Goal: Transaction & Acquisition: Book appointment/travel/reservation

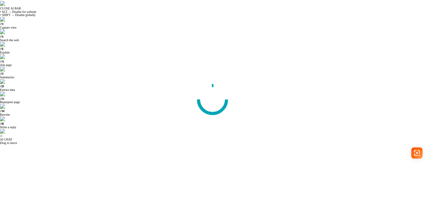
scroll to position [14, 0]
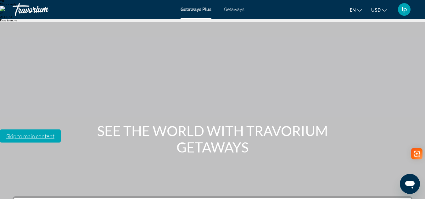
scroll to position [126, 0]
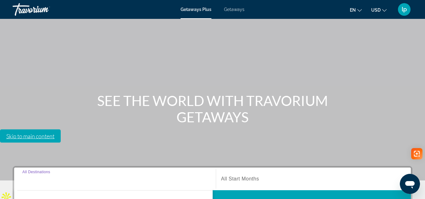
scroll to position [154, 0]
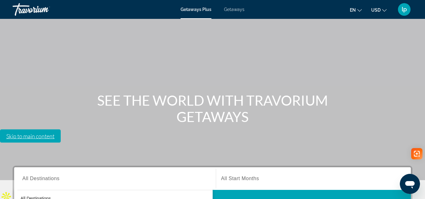
scroll to position [0, 0]
click at [231, 10] on span "Getaways" at bounding box center [234, 9] width 20 height 5
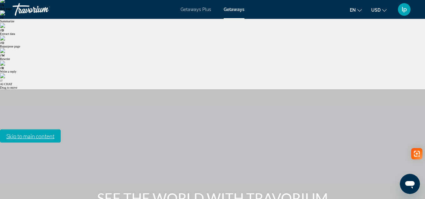
scroll to position [94, 0]
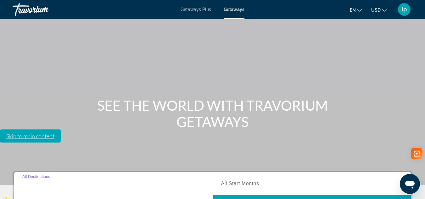
scroll to position [154, 0]
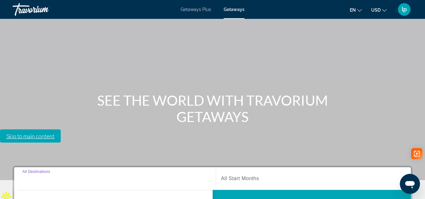
type input "**********"
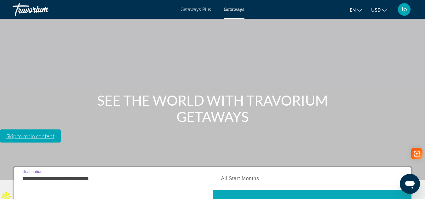
click at [271, 194] on span "Search" at bounding box center [311, 201] width 198 height 15
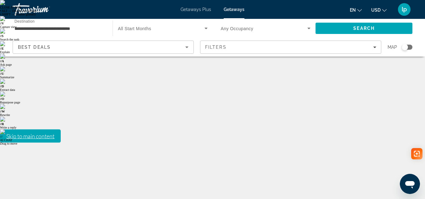
click at [88, 29] on input "**********" at bounding box center [59, 29] width 90 height 8
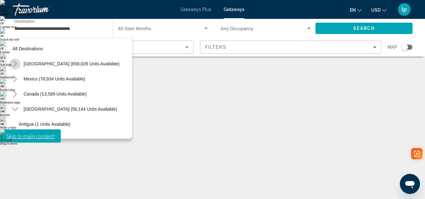
click at [14, 64] on icon "Toggle United States (658,028 units available) submenu" at bounding box center [15, 64] width 6 height 6
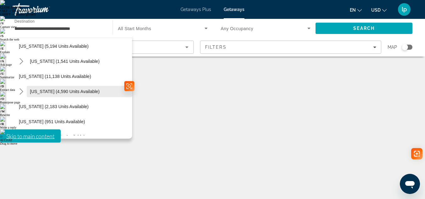
scroll to position [238, 0]
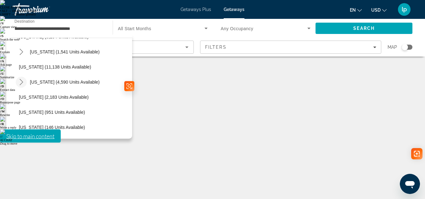
click at [21, 80] on icon "Toggle Massachusetts (4,590 units available) submenu" at bounding box center [20, 82] width 3 height 6
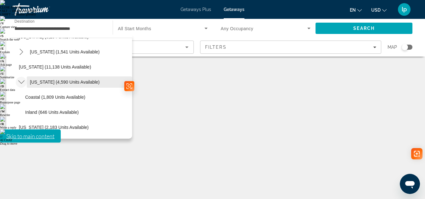
click at [59, 82] on span "[US_STATE] (4,590 units available)" at bounding box center [65, 82] width 70 height 5
type input "**********"
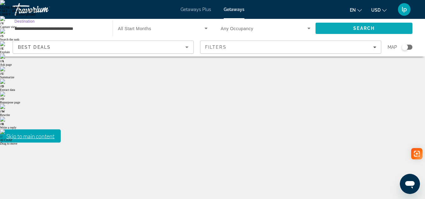
click at [348, 27] on span "Search" at bounding box center [363, 28] width 97 height 15
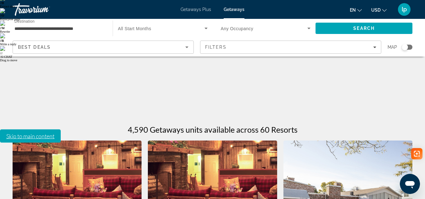
scroll to position [94, 0]
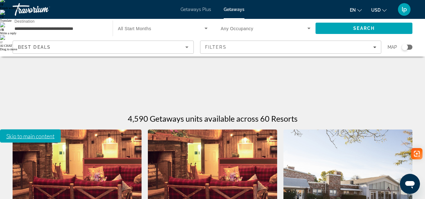
drag, startPoint x: 159, startPoint y: 123, endPoint x: 205, endPoint y: 124, distance: 46.5
type textarea "**********"
copy span "[GEOGRAPHIC_DATA], [GEOGRAPHIC_DATA], [GEOGRAPHIC_DATA]"
drag, startPoint x: 341, startPoint y: 123, endPoint x: 294, endPoint y: 129, distance: 47.1
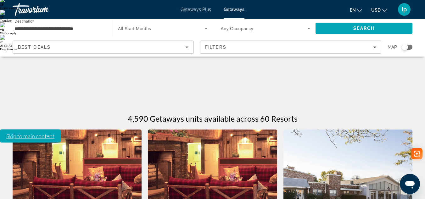
copy span "Hyannis, [GEOGRAPHIC_DATA], [GEOGRAPHIC_DATA]"
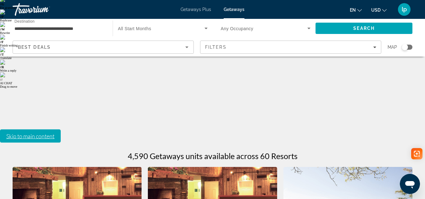
scroll to position [0, 0]
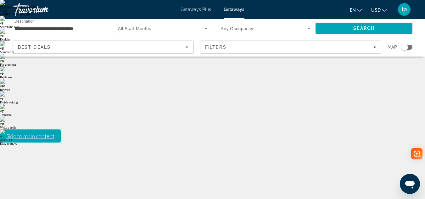
click at [78, 28] on input "**********" at bounding box center [59, 29] width 90 height 8
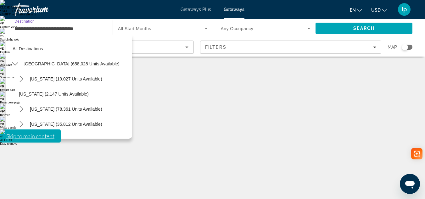
scroll to position [233, 0]
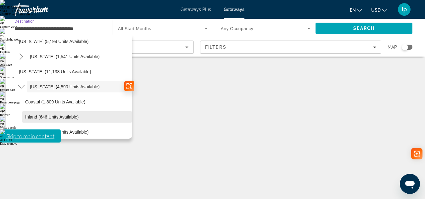
click at [50, 112] on span "Select destination: Inland (646 units available)" at bounding box center [77, 116] width 110 height 15
type input "**********"
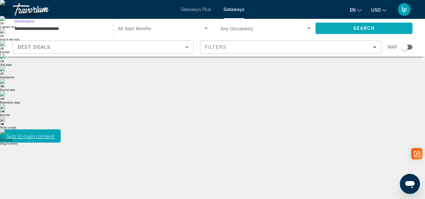
click at [351, 29] on span "Search" at bounding box center [363, 28] width 97 height 15
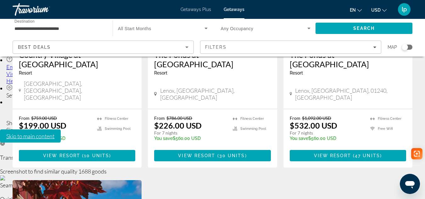
scroll to position [534, 0]
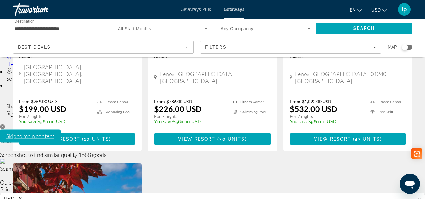
drag, startPoint x: 26, startPoint y: 112, endPoint x: 106, endPoint y: 110, distance: 79.2
copy span "[GEOGRAPHIC_DATA][PERSON_NAME], 012607702, [GEOGRAPHIC_DATA]"
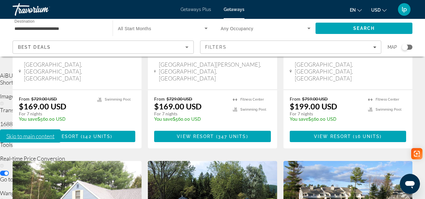
scroll to position [314, 0]
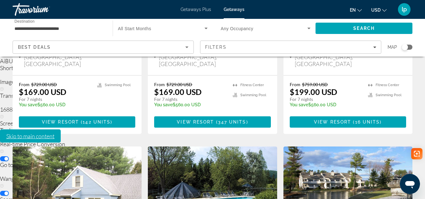
drag, startPoint x: 160, startPoint y: 119, endPoint x: 216, endPoint y: 123, distance: 55.8
copy span "Lenox, [GEOGRAPHIC_DATA], [GEOGRAPHIC_DATA]"
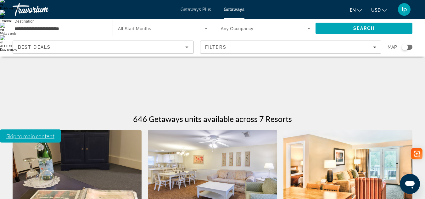
scroll to position [94, 0]
drag, startPoint x: 25, startPoint y: 125, endPoint x: 92, endPoint y: 123, distance: 66.6
copy span "[GEOGRAPHIC_DATA], [GEOGRAPHIC_DATA], [GEOGRAPHIC_DATA]"
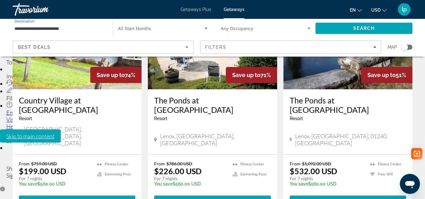
scroll to position [471, 0]
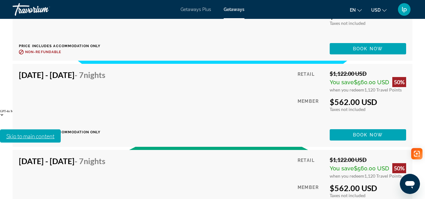
scroll to position [1760, 0]
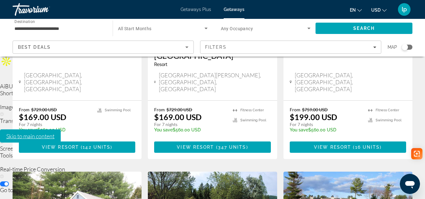
scroll to position [283, 0]
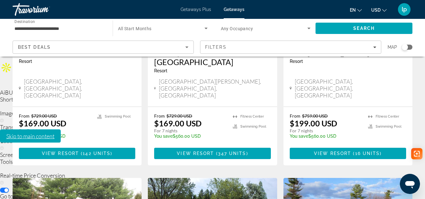
drag, startPoint x: 297, startPoint y: 149, endPoint x: 355, endPoint y: 151, distance: 58.2
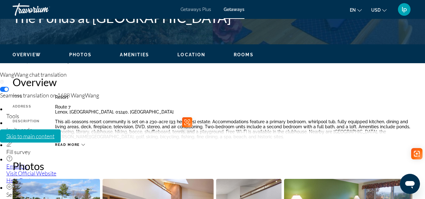
scroll to position [409, 0]
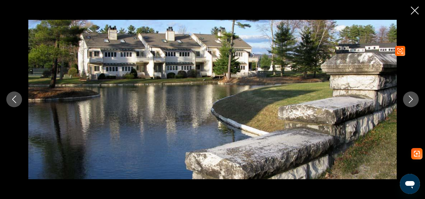
click at [406, 100] on button "Next image" at bounding box center [411, 99] width 16 height 16
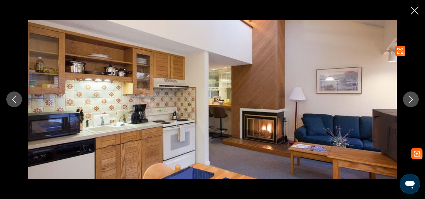
click at [401, 102] on div "prev next" at bounding box center [212, 99] width 425 height 159
click at [407, 100] on button "Next image" at bounding box center [411, 99] width 16 height 16
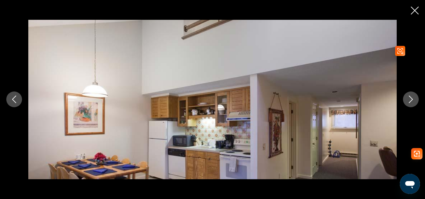
click at [406, 100] on button "Next image" at bounding box center [411, 99] width 16 height 16
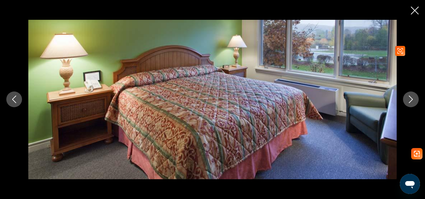
click at [408, 99] on icon "Next image" at bounding box center [411, 100] width 8 height 8
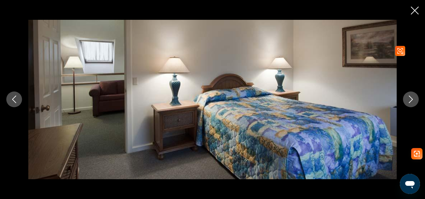
click at [408, 99] on icon "Next image" at bounding box center [411, 100] width 8 height 8
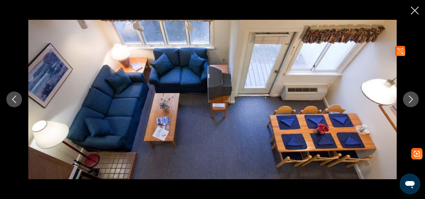
click at [407, 99] on icon "Next image" at bounding box center [411, 100] width 8 height 8
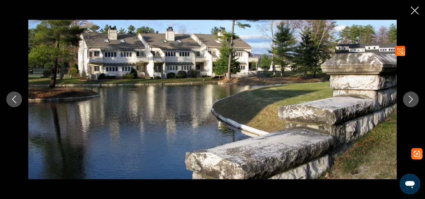
click at [406, 99] on button "Next image" at bounding box center [411, 99] width 16 height 16
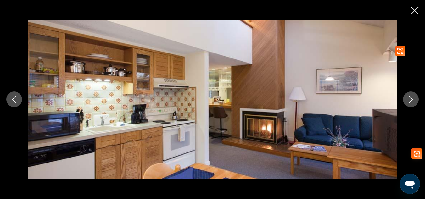
click at [406, 99] on button "Next image" at bounding box center [411, 99] width 16 height 16
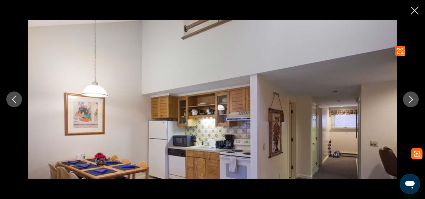
click at [406, 99] on button "Next image" at bounding box center [411, 99] width 16 height 16
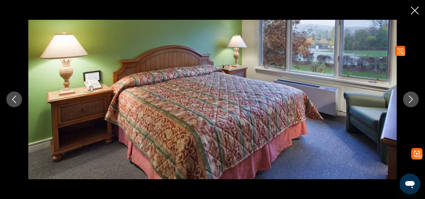
click at [406, 99] on button "Next image" at bounding box center [411, 99] width 16 height 16
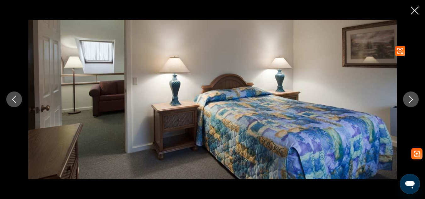
click at [406, 99] on button "Next image" at bounding box center [411, 99] width 16 height 16
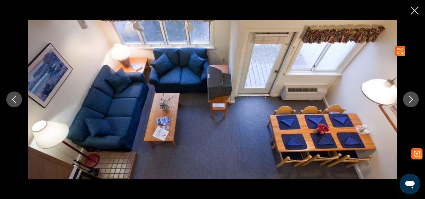
click at [406, 99] on button "Next image" at bounding box center [411, 99] width 16 height 16
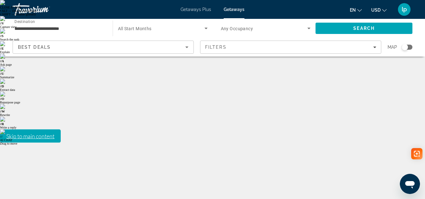
click at [61, 30] on input "**********" at bounding box center [59, 29] width 90 height 8
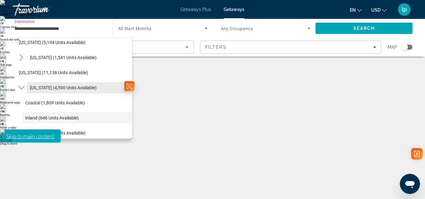
scroll to position [232, 0]
click at [45, 90] on span "[US_STATE] (4,590 units available)" at bounding box center [63, 87] width 67 height 5
type input "**********"
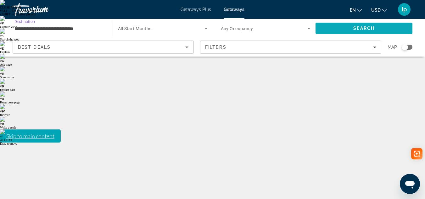
click at [350, 29] on span "Search" at bounding box center [363, 28] width 97 height 15
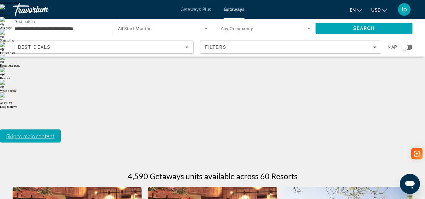
scroll to position [31, 0]
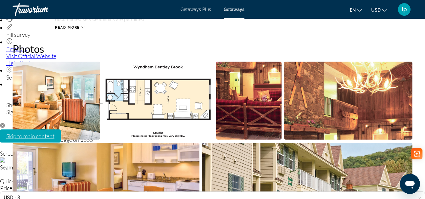
scroll to position [471, 0]
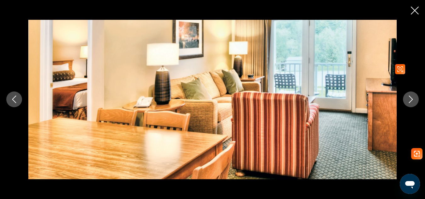
click at [406, 96] on button "Next image" at bounding box center [411, 99] width 16 height 16
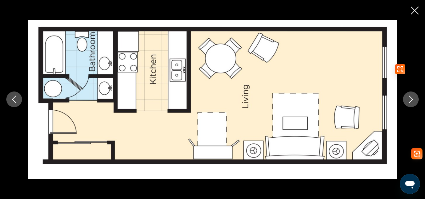
click at [406, 96] on button "Next image" at bounding box center [411, 99] width 16 height 16
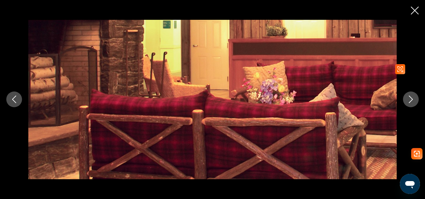
click at [406, 96] on button "Next image" at bounding box center [411, 99] width 16 height 16
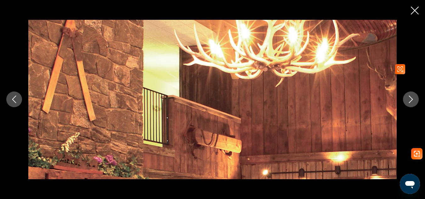
click at [406, 97] on button "Next image" at bounding box center [411, 99] width 16 height 16
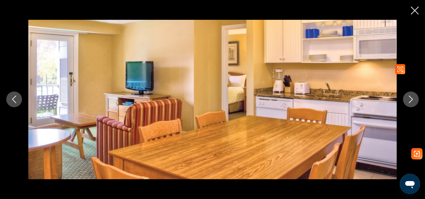
click at [404, 97] on button "Next image" at bounding box center [411, 99] width 16 height 16
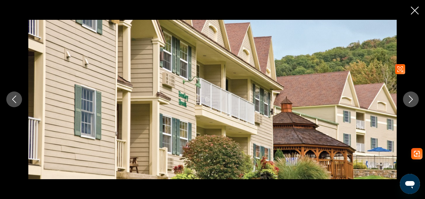
click at [403, 97] on button "Next image" at bounding box center [411, 99] width 16 height 16
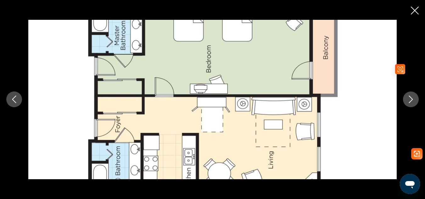
click at [403, 97] on button "Next image" at bounding box center [411, 99] width 16 height 16
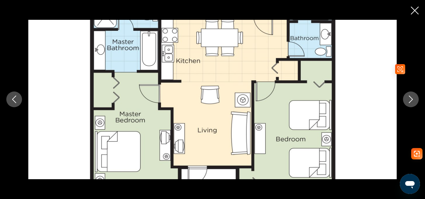
click at [403, 97] on button "Next image" at bounding box center [411, 99] width 16 height 16
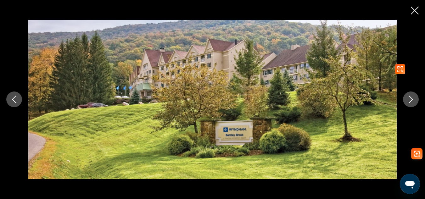
click at [404, 97] on button "Next image" at bounding box center [411, 99] width 16 height 16
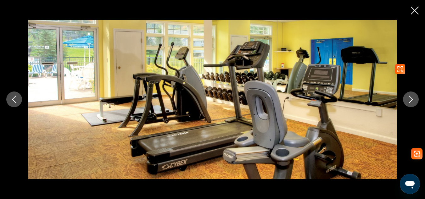
click at [404, 97] on button "Next image" at bounding box center [411, 99] width 16 height 16
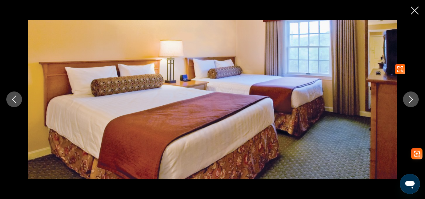
click at [404, 97] on button "Next image" at bounding box center [411, 99] width 16 height 16
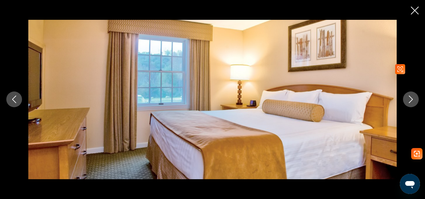
click at [404, 97] on button "Next image" at bounding box center [411, 99] width 16 height 16
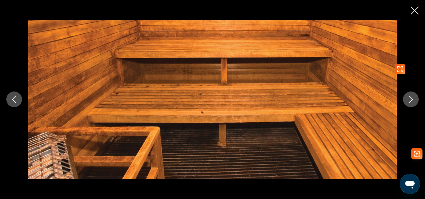
click at [404, 98] on button "Next image" at bounding box center [411, 99] width 16 height 16
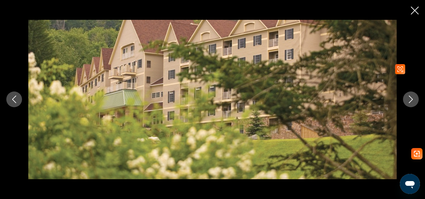
click at [404, 98] on button "Next image" at bounding box center [411, 99] width 16 height 16
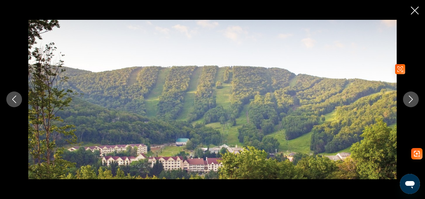
click at [407, 97] on button "Next image" at bounding box center [411, 99] width 16 height 16
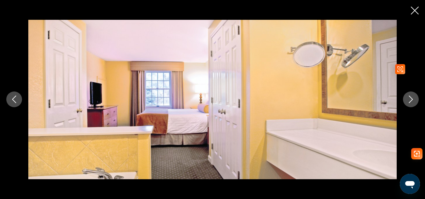
click at [407, 97] on icon "Next image" at bounding box center [411, 100] width 8 height 8
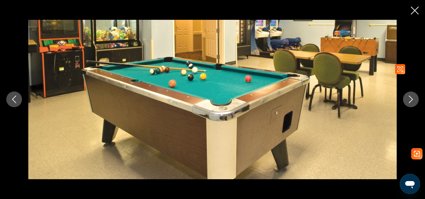
click at [407, 97] on icon "Next image" at bounding box center [411, 100] width 8 height 8
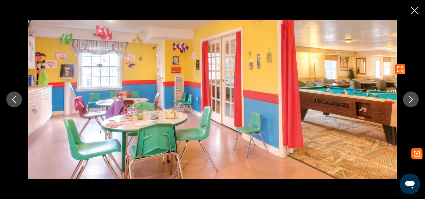
click at [406, 97] on button "Next image" at bounding box center [411, 99] width 16 height 16
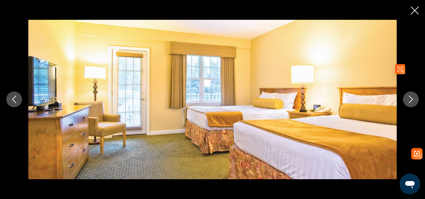
click at [406, 97] on button "Next image" at bounding box center [411, 99] width 16 height 16
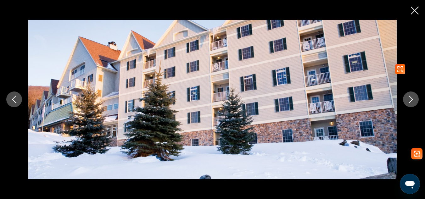
click at [406, 97] on button "Next image" at bounding box center [411, 99] width 16 height 16
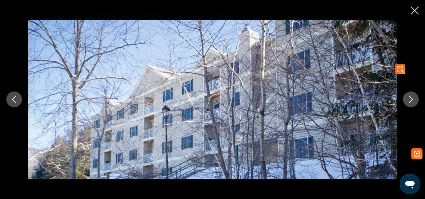
click at [406, 97] on button "Next image" at bounding box center [411, 99] width 16 height 16
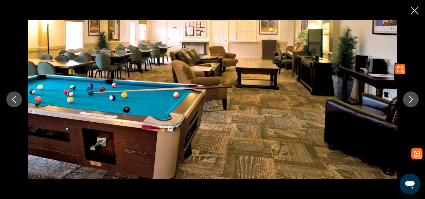
click at [406, 97] on button "Next image" at bounding box center [411, 99] width 16 height 16
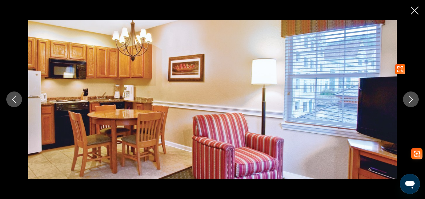
click at [404, 97] on button "Next image" at bounding box center [411, 99] width 16 height 16
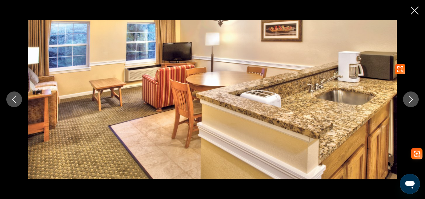
click at [404, 97] on button "Next image" at bounding box center [411, 99] width 16 height 16
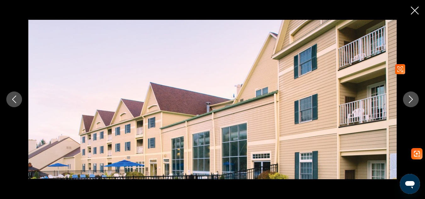
click at [404, 97] on button "Next image" at bounding box center [411, 99] width 16 height 16
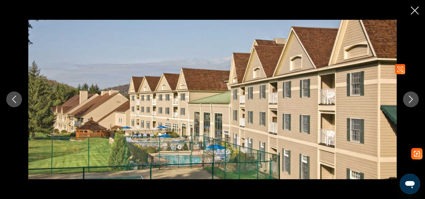
click at [404, 97] on button "Next image" at bounding box center [411, 99] width 16 height 16
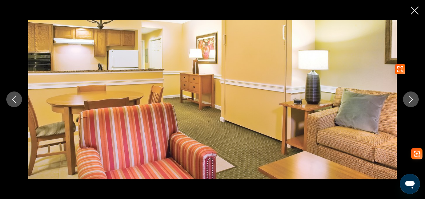
click at [404, 97] on button "Next image" at bounding box center [411, 99] width 16 height 16
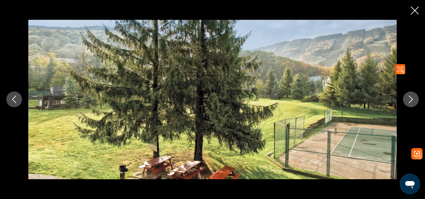
click at [404, 98] on button "Next image" at bounding box center [411, 99] width 16 height 16
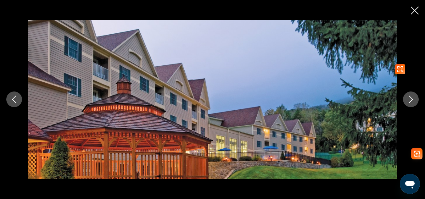
click at [404, 98] on button "Next image" at bounding box center [411, 99] width 16 height 16
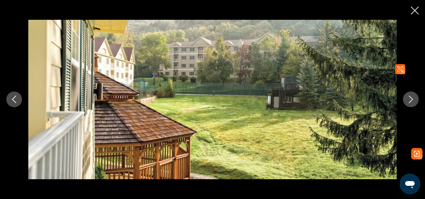
click at [404, 98] on button "Next image" at bounding box center [411, 99] width 16 height 16
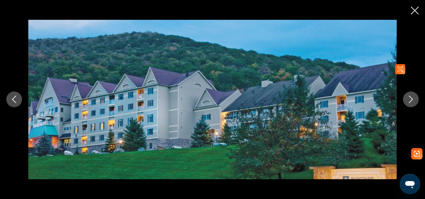
click at [404, 98] on button "Next image" at bounding box center [411, 99] width 16 height 16
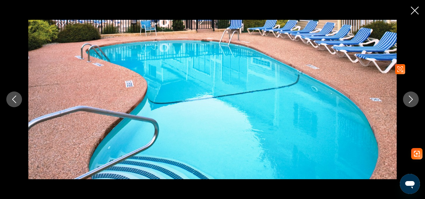
click at [404, 98] on button "Next image" at bounding box center [411, 99] width 16 height 16
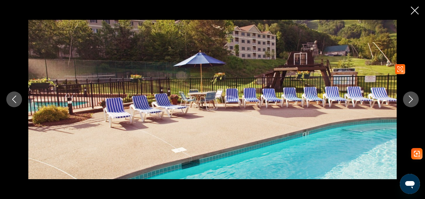
click at [404, 98] on button "Next image" at bounding box center [411, 99] width 16 height 16
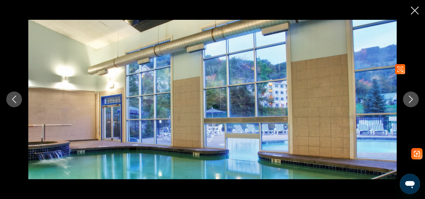
click at [404, 98] on button "Next image" at bounding box center [411, 99] width 16 height 16
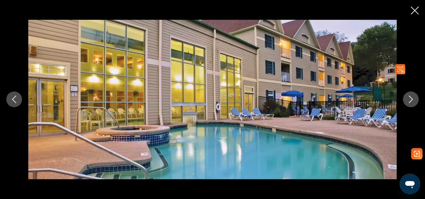
click at [404, 98] on button "Next image" at bounding box center [411, 99] width 16 height 16
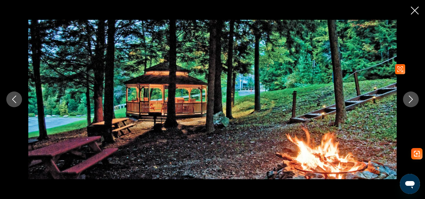
click at [404, 98] on button "Next image" at bounding box center [411, 99] width 16 height 16
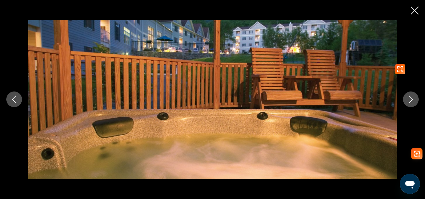
click at [403, 98] on button "Next image" at bounding box center [411, 99] width 16 height 16
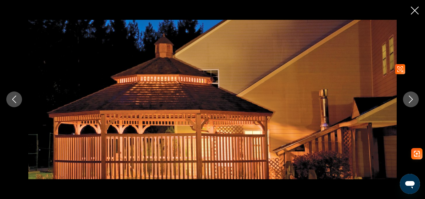
click at [403, 98] on button "Next image" at bounding box center [411, 99] width 16 height 16
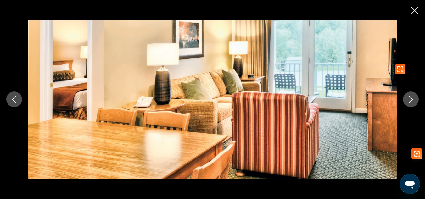
click at [403, 98] on button "Next image" at bounding box center [411, 99] width 16 height 16
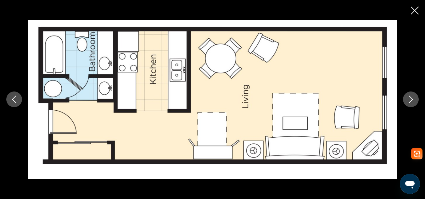
click at [414, 8] on icon "Close slideshow" at bounding box center [414, 11] width 8 height 8
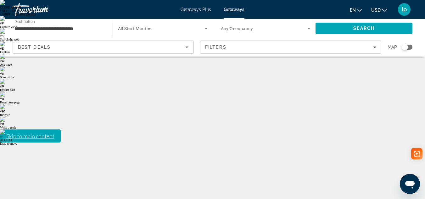
click at [77, 25] on input "**********" at bounding box center [59, 29] width 90 height 8
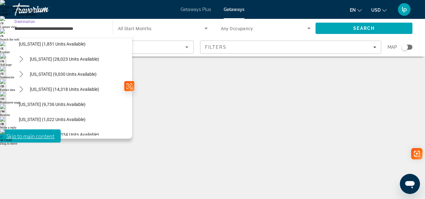
scroll to position [516, 0]
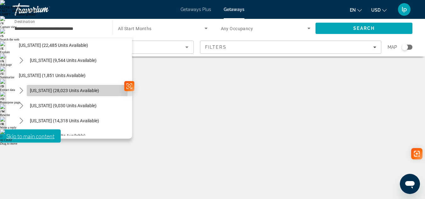
click at [64, 89] on span "[US_STATE] (28,023 units available)" at bounding box center [64, 90] width 69 height 5
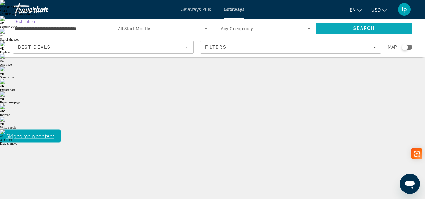
click at [349, 26] on span "Search" at bounding box center [363, 28] width 97 height 15
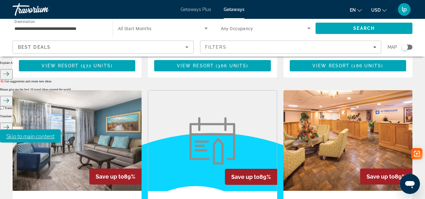
scroll to position [848, 0]
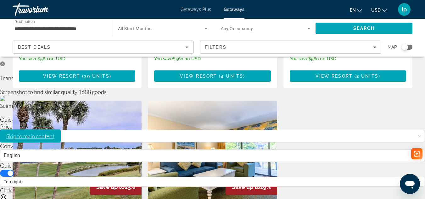
scroll to position [629, 0]
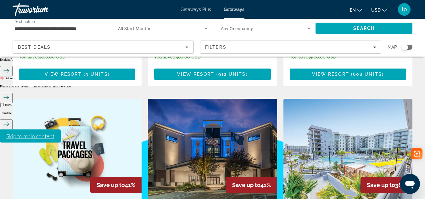
scroll to position [848, 0]
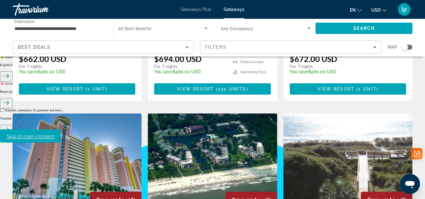
scroll to position [848, 0]
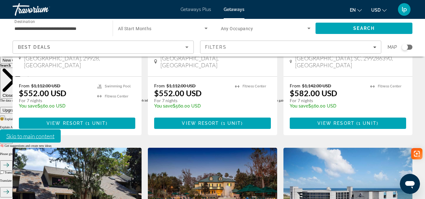
scroll to position [786, 0]
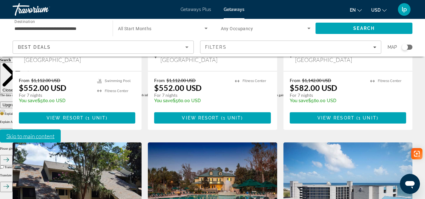
drag, startPoint x: 208, startPoint y: 141, endPoint x: 199, endPoint y: 157, distance: 18.3
drag, startPoint x: 199, startPoint y: 157, endPoint x: 190, endPoint y: 174, distance: 18.4
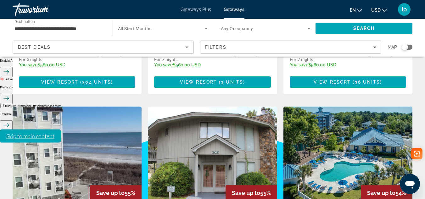
scroll to position [848, 0]
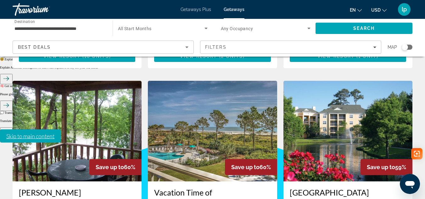
scroll to position [848, 0]
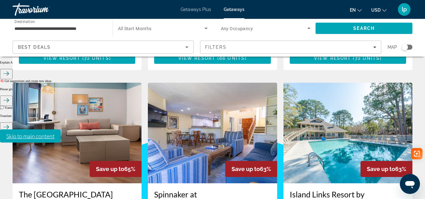
scroll to position [848, 0]
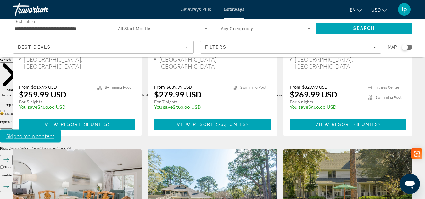
scroll to position [817, 0]
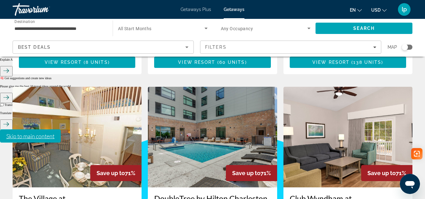
scroll to position [848, 0]
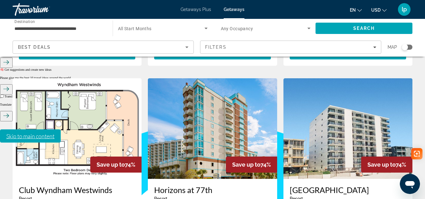
scroll to position [865, 0]
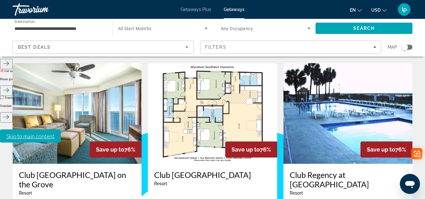
scroll to position [855, 0]
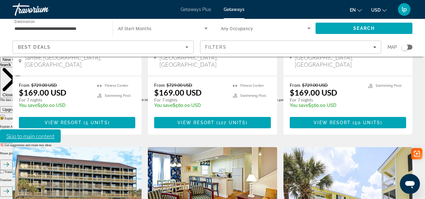
scroll to position [817, 0]
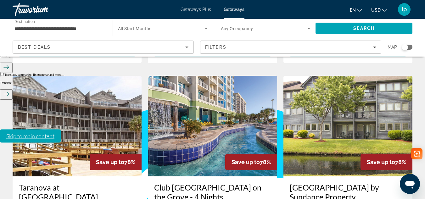
scroll to position [880, 0]
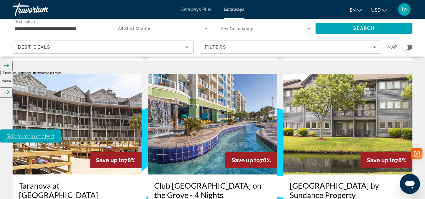
click at [83, 26] on input "**********" at bounding box center [59, 29] width 90 height 8
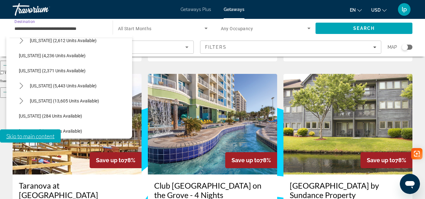
scroll to position [371, 0]
click at [22, 100] on icon "Toggle New York (5,443 units available) submenu" at bounding box center [20, 100] width 3 height 6
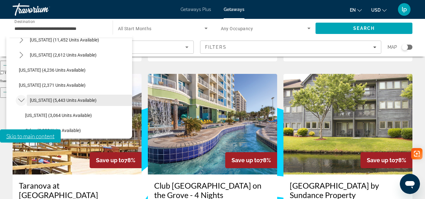
scroll to position [402, 0]
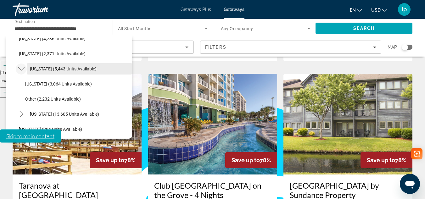
click at [49, 69] on span "[US_STATE] (5,443 units available)" at bounding box center [63, 68] width 67 height 5
type input "**********"
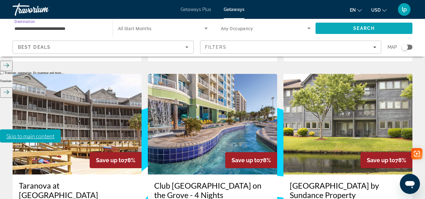
click at [364, 27] on span "Search" at bounding box center [363, 28] width 21 height 5
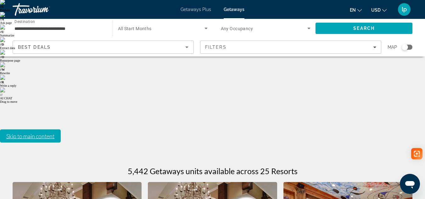
scroll to position [26, 0]
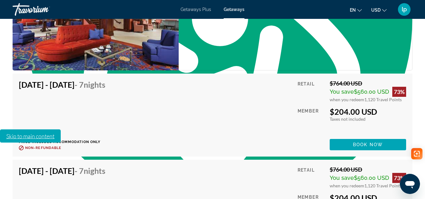
scroll to position [2074, 0]
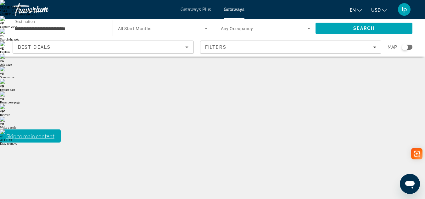
click at [73, 28] on input "**********" at bounding box center [59, 29] width 90 height 8
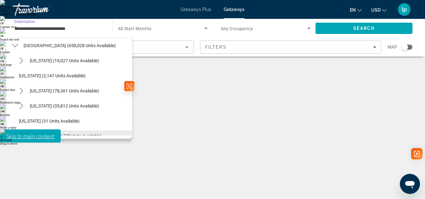
scroll to position [7, 0]
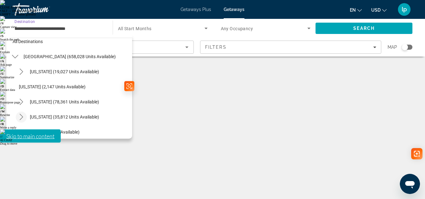
click at [23, 115] on icon "Toggle Colorado (35,812 units available) submenu" at bounding box center [21, 117] width 6 height 6
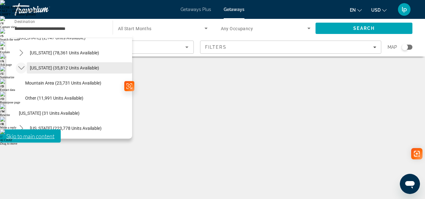
scroll to position [70, 0]
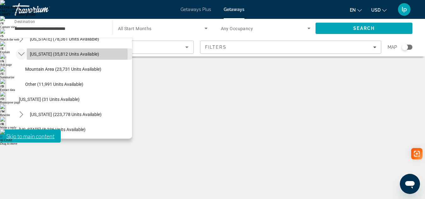
click at [72, 54] on span "[US_STATE] (35,812 units available)" at bounding box center [64, 54] width 69 height 5
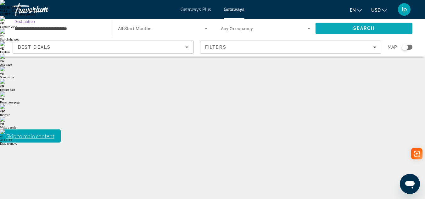
click at [337, 25] on span "Search" at bounding box center [363, 28] width 97 height 15
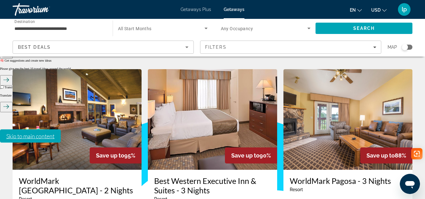
scroll to position [875, 0]
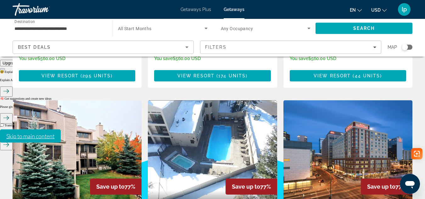
scroll to position [848, 0]
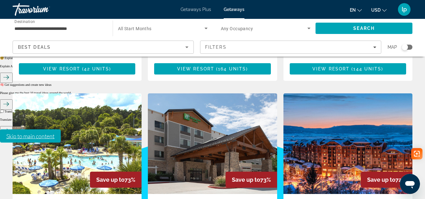
scroll to position [848, 0]
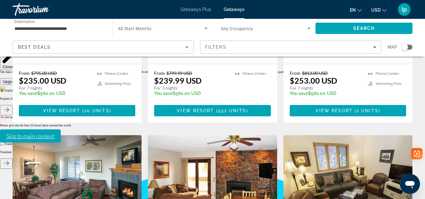
scroll to position [817, 0]
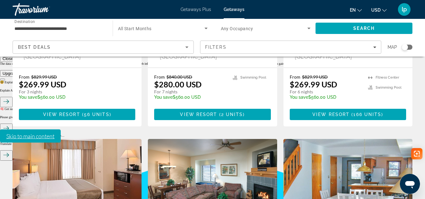
scroll to position [874, 0]
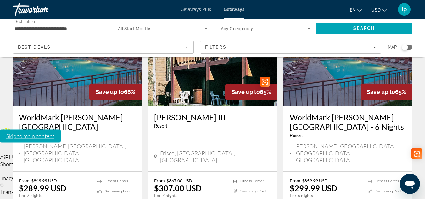
scroll to position [283, 0]
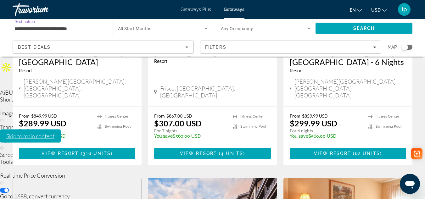
click at [43, 27] on input "**********" at bounding box center [59, 29] width 90 height 8
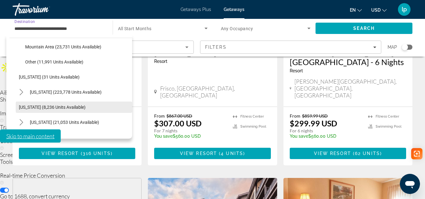
scroll to position [94, 0]
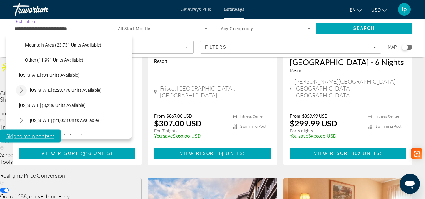
click at [23, 89] on icon "Toggle Florida (223,778 units available) submenu" at bounding box center [21, 90] width 6 height 6
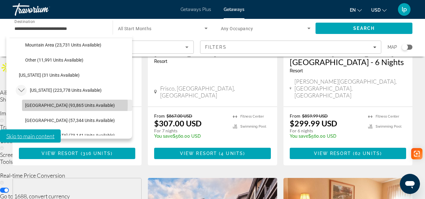
click at [41, 105] on span "[GEOGRAPHIC_DATA] (93,865 units available)" at bounding box center [70, 105] width 90 height 5
type input "**********"
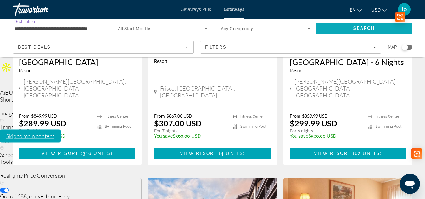
click at [338, 26] on span "Search" at bounding box center [363, 28] width 97 height 15
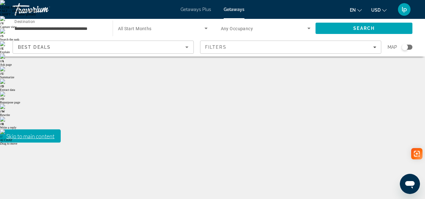
click at [205, 29] on icon "Search widget" at bounding box center [206, 29] width 8 height 8
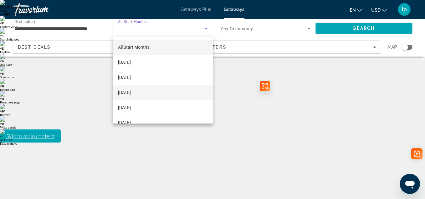
click at [157, 93] on mat-option "[DATE]" at bounding box center [163, 92] width 100 height 15
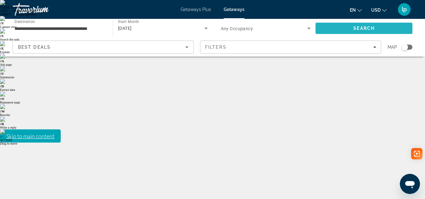
click at [352, 27] on span "Search" at bounding box center [363, 28] width 97 height 15
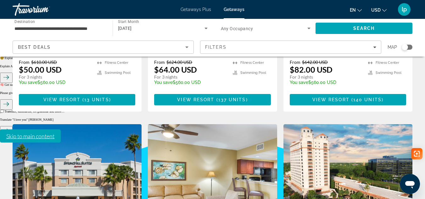
scroll to position [848, 0]
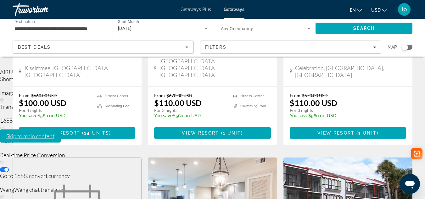
scroll to position [314, 0]
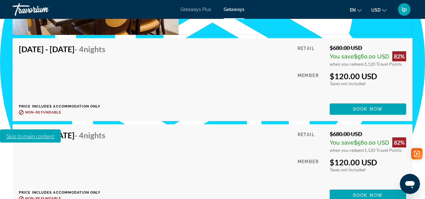
scroll to position [1556, 0]
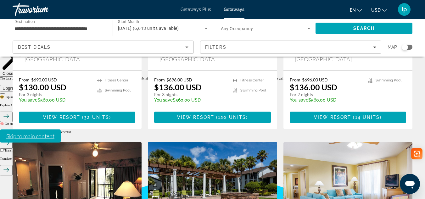
scroll to position [817, 0]
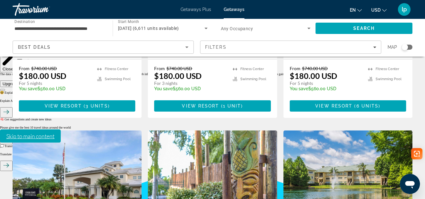
scroll to position [817, 0]
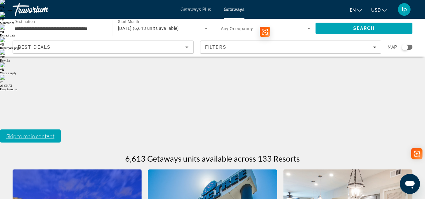
scroll to position [63, 0]
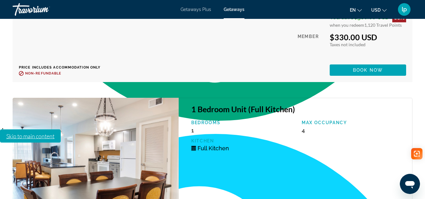
scroll to position [2137, 0]
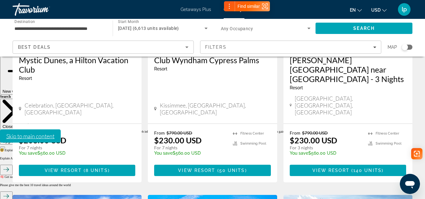
scroll to position [754, 0]
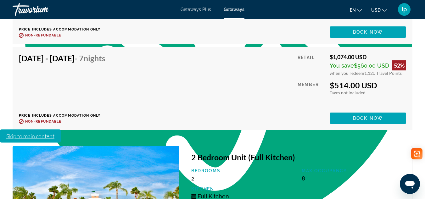
scroll to position [2040, 0]
